Goal: Task Accomplishment & Management: Complete application form

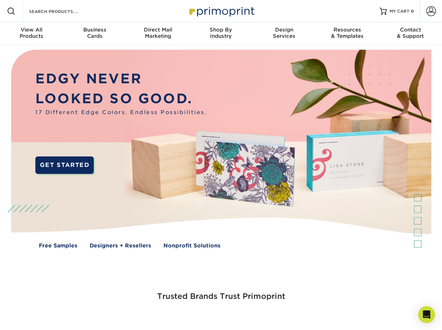
click at [0, 0] on div "OR" at bounding box center [0, 0] width 0 height 0
click at [0, 0] on input "Resources Menu" at bounding box center [0, 0] width 0 height 0
checkbox input "true"
click at [420, 0] on span "Account" at bounding box center [420, 0] width 0 height 0
click at [0, 0] on span "SIGN IN" at bounding box center [0, 0] width 0 height 0
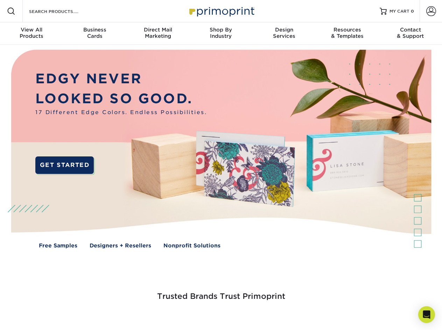
click at [0, 0] on span "CREATE AN ACCOUNT" at bounding box center [0, 0] width 0 height 0
click at [0, 0] on div at bounding box center [0, 0] width 0 height 0
